Goal: Task Accomplishment & Management: Manage account settings

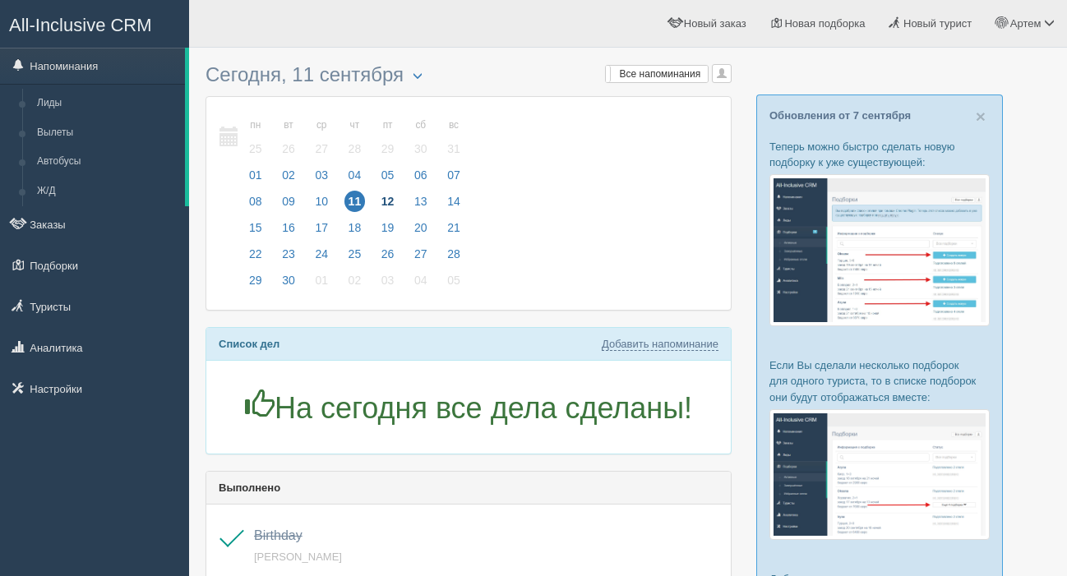
click at [389, 202] on span "12" at bounding box center [387, 201] width 21 height 21
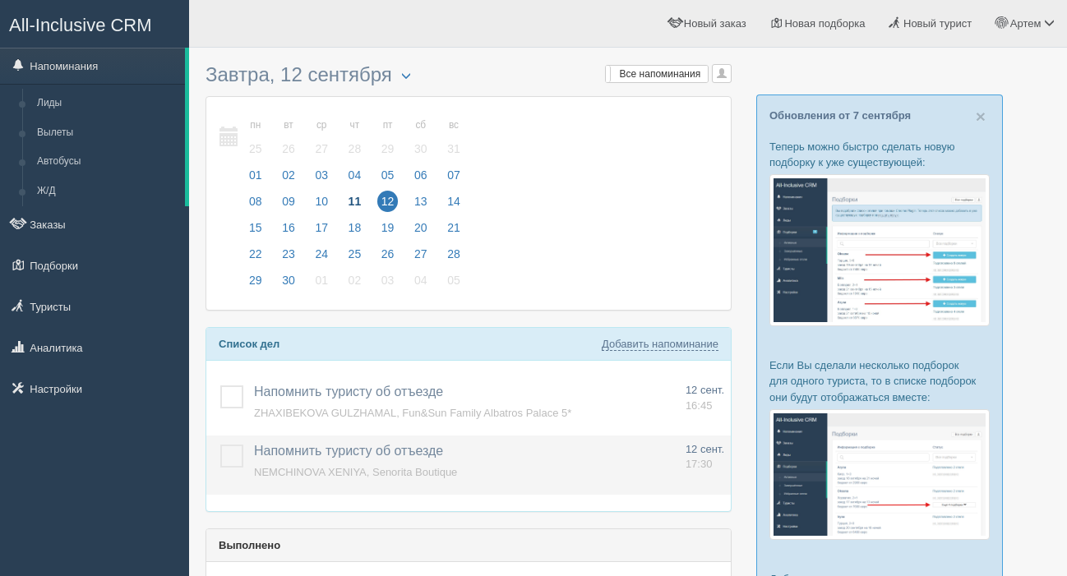
click at [220, 445] on label at bounding box center [220, 445] width 0 height 0
click at [0, 0] on input "checkbox" at bounding box center [0, 0] width 0 height 0
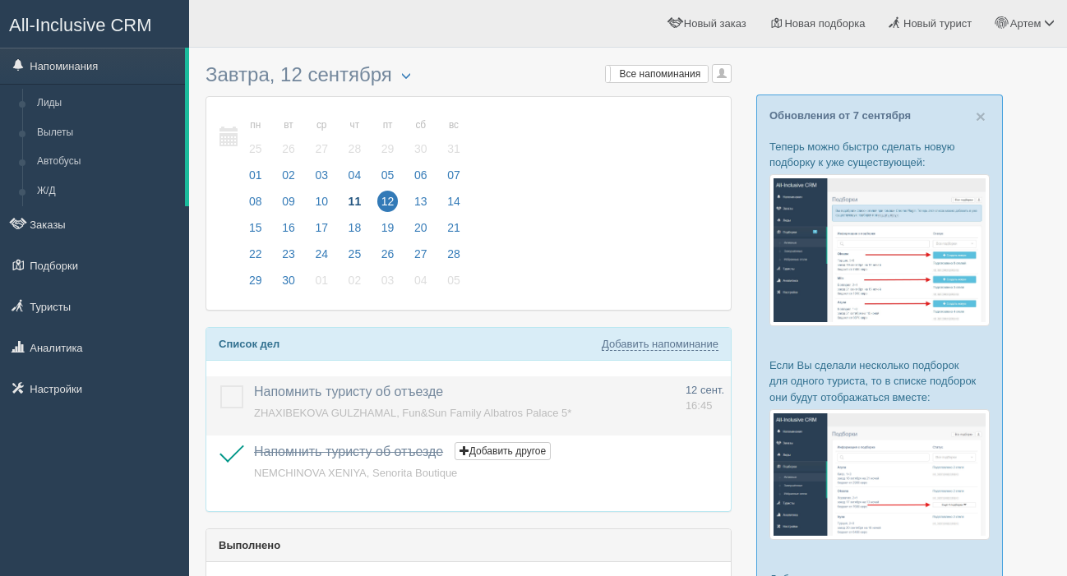
click at [220, 386] on label at bounding box center [220, 386] width 0 height 0
click at [0, 0] on input "checkbox" at bounding box center [0, 0] width 0 height 0
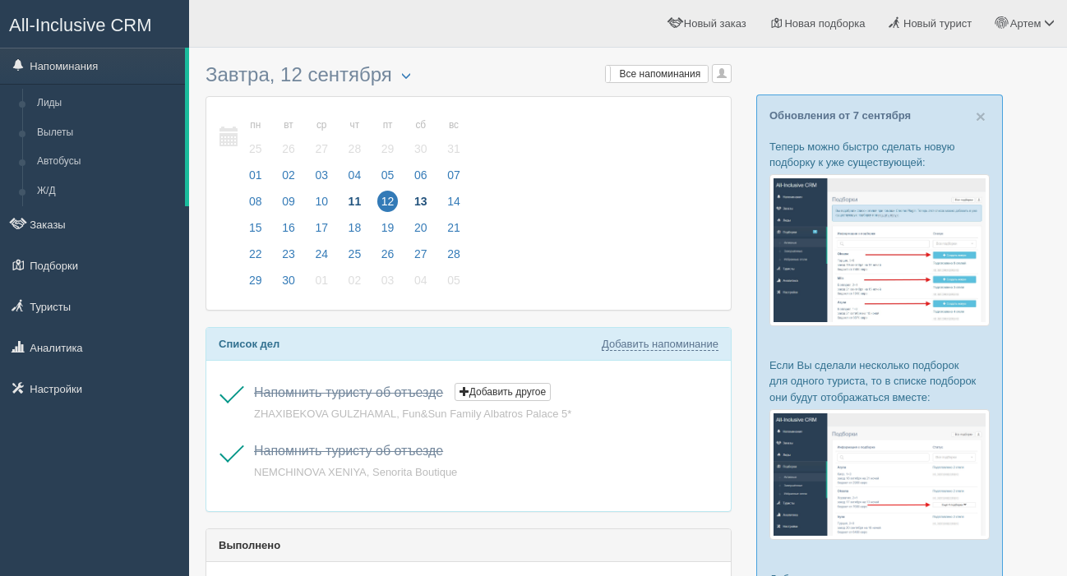
click at [422, 196] on span "13" at bounding box center [420, 201] width 21 height 21
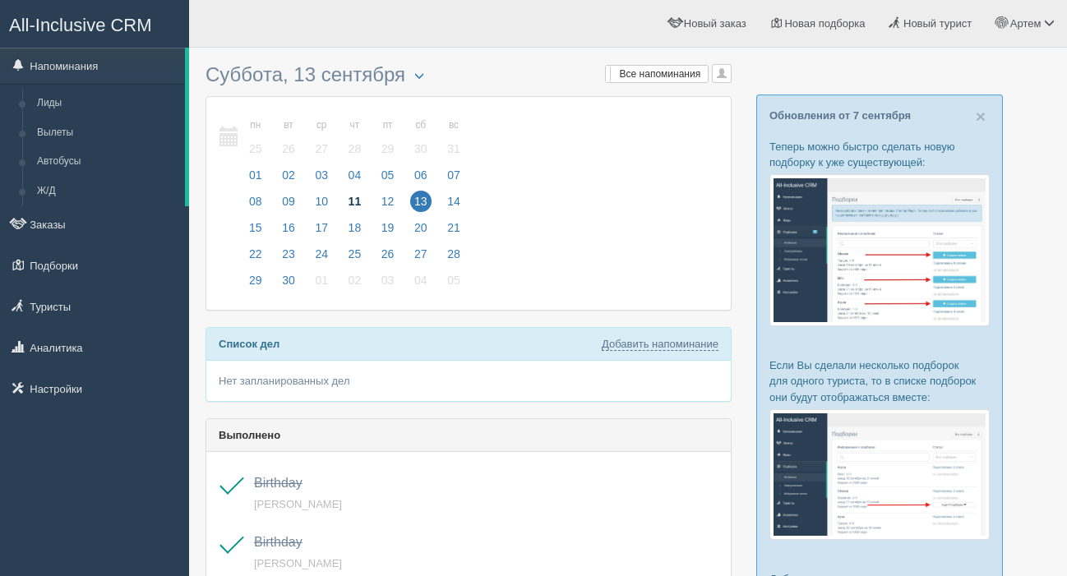
click at [355, 203] on span "11" at bounding box center [354, 201] width 21 height 21
